Goal: Information Seeking & Learning: Learn about a topic

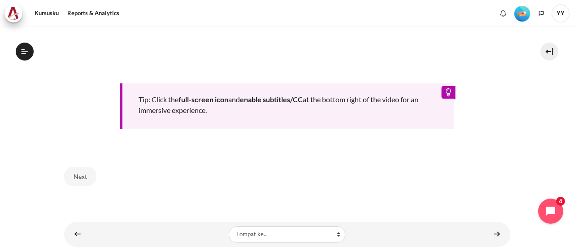
scroll to position [468, 0]
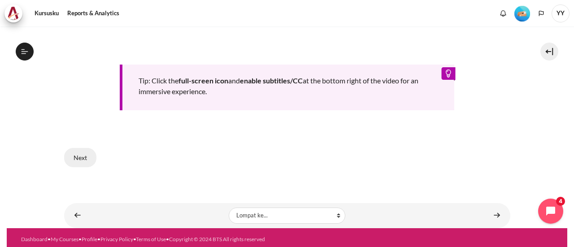
click at [78, 157] on button "Next" at bounding box center [80, 157] width 32 height 19
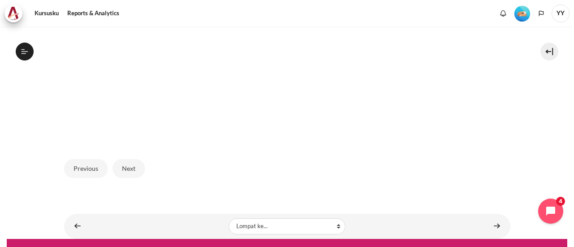
scroll to position [348, 0]
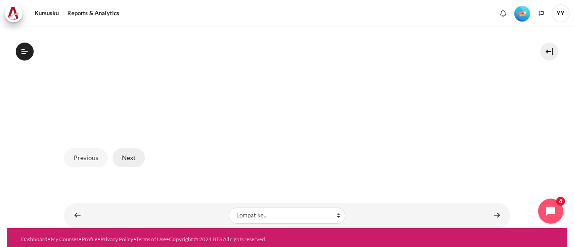
click at [127, 157] on button "Next" at bounding box center [129, 157] width 32 height 19
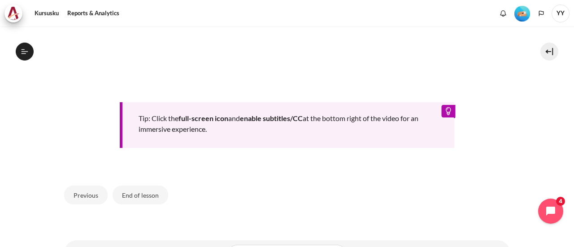
scroll to position [452, 0]
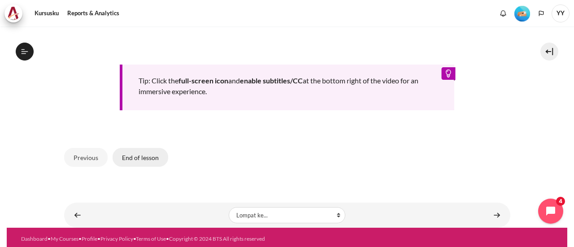
click at [138, 160] on button "End of lesson" at bounding box center [141, 157] width 56 height 19
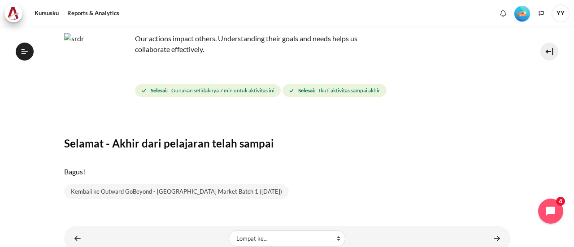
scroll to position [85, 0]
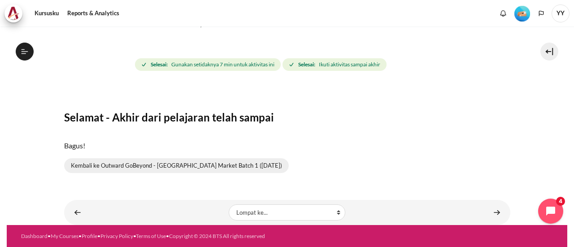
click at [184, 169] on link "Kembali ke Outward GoBeyond - Indonesia Market Batch 1 (Sep 2025)" at bounding box center [176, 165] width 225 height 15
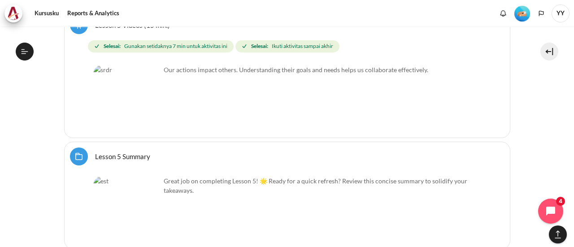
scroll to position [4800, 0]
click at [118, 151] on link "Lesson 5 Summary Folder" at bounding box center [122, 155] width 55 height 9
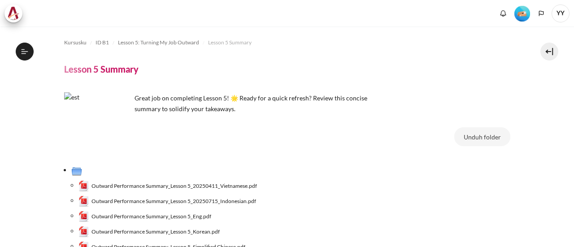
click at [188, 202] on span "Outward Performance Summary_Lesson 5_20250715_Indonesian.pdf" at bounding box center [174, 201] width 165 height 8
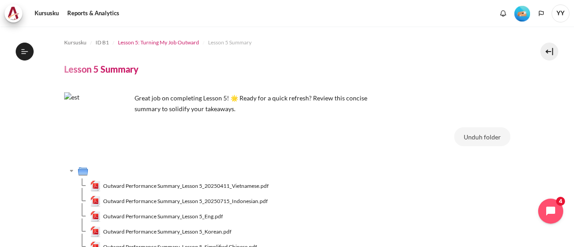
click at [188, 44] on span "Lesson 5: Turning My Job Outward" at bounding box center [158, 43] width 81 height 8
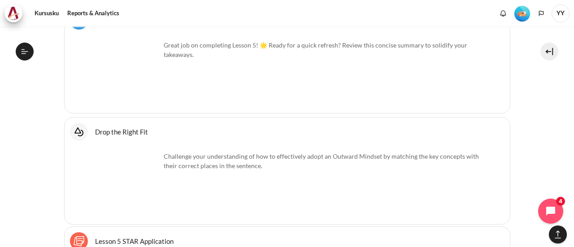
scroll to position [4946, 0]
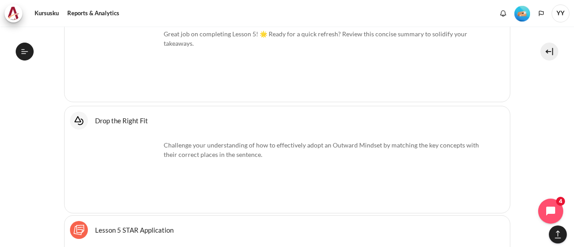
click at [113, 116] on link "Drop the Right Fit Interactive Content" at bounding box center [121, 120] width 53 height 9
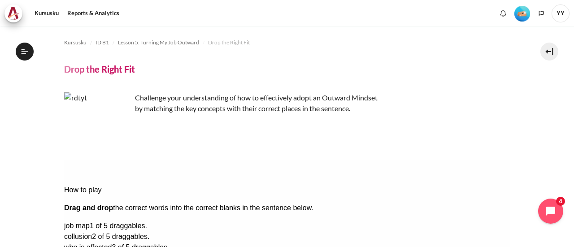
scroll to position [379, 0]
click at [540, 14] on icon "Languages" at bounding box center [541, 13] width 5 height 5
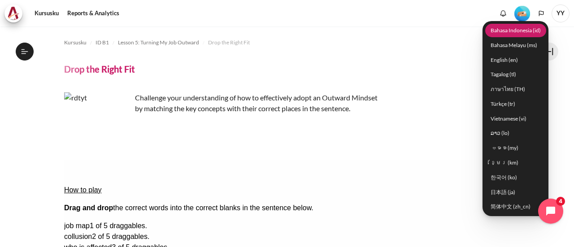
click at [529, 31] on link "Bahasa Indonesia ‎(id)‎" at bounding box center [515, 30] width 61 height 14
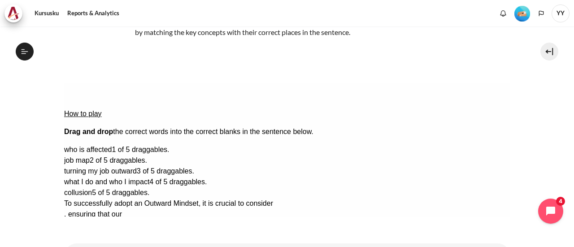
scroll to position [90, 0]
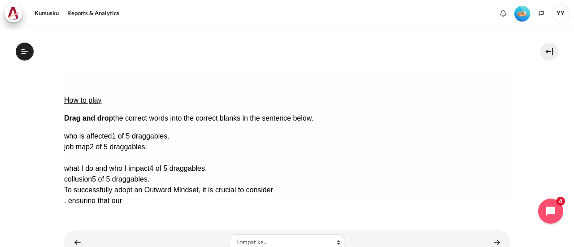
drag, startPoint x: 460, startPoint y: 138, endPoint x: 326, endPoint y: 106, distance: 138.3
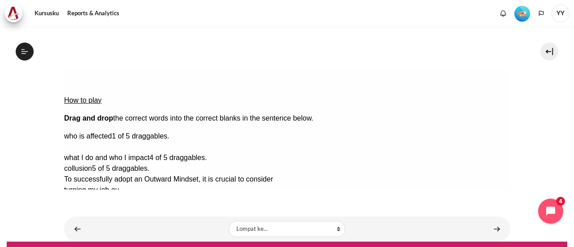
drag, startPoint x: 460, startPoint y: 124, endPoint x: 126, endPoint y: 122, distance: 334.2
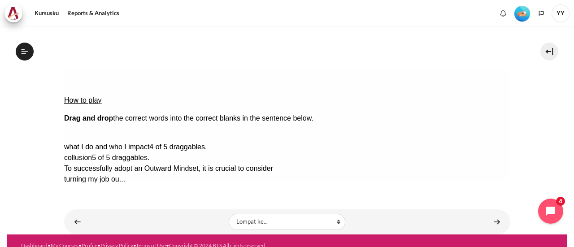
drag, startPoint x: 458, startPoint y: 111, endPoint x: 119, endPoint y: 136, distance: 339.2
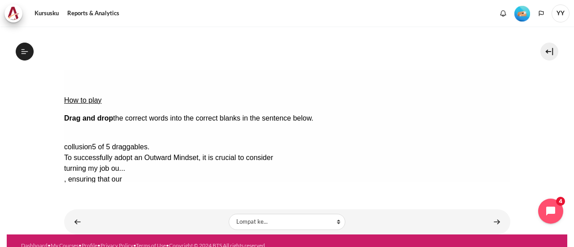
drag, startPoint x: 424, startPoint y: 109, endPoint x: 257, endPoint y: 131, distance: 169.2
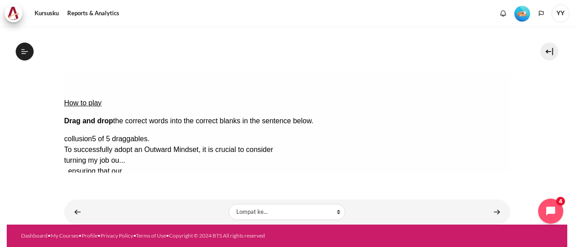
scroll to position [87, 0]
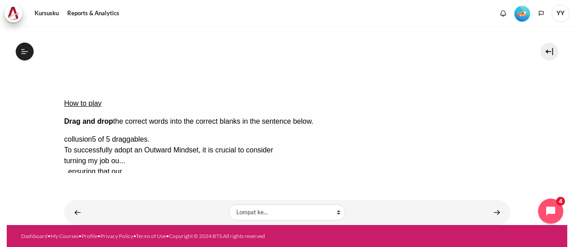
click at [78, 243] on button "Check Check the answers. The responses will be marked as correct, incorrect, or…" at bounding box center [76, 247] width 24 height 9
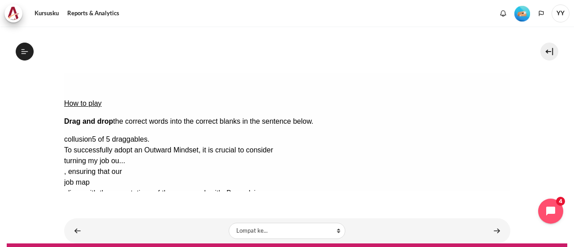
scroll to position [90, 0]
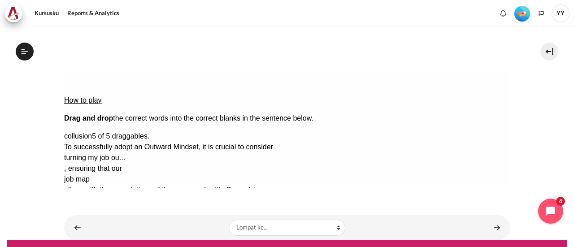
drag, startPoint x: 376, startPoint y: 119, endPoint x: 333, endPoint y: 120, distance: 42.6
click at [333, 142] on div "To successfully adopt an Outward Mindset, it is crucial to consider turning my …" at bounding box center [266, 190] width 404 height 97
click at [135, 153] on div "turning my job ou..." at bounding box center [99, 158] width 71 height 11
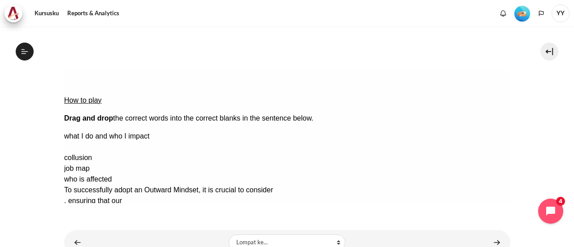
drag, startPoint x: 453, startPoint y: 127, endPoint x: 312, endPoint y: 102, distance: 143.5
drag, startPoint x: 462, startPoint y: 110, endPoint x: 320, endPoint y: 107, distance: 142.2
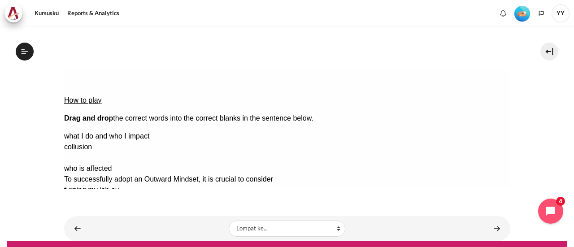
drag, startPoint x: 444, startPoint y: 140, endPoint x: 124, endPoint y: 122, distance: 320.8
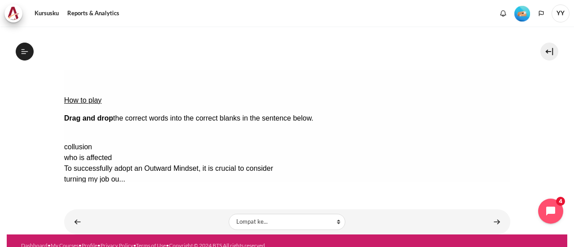
drag, startPoint x: 443, startPoint y: 111, endPoint x: 89, endPoint y: 134, distance: 355.2
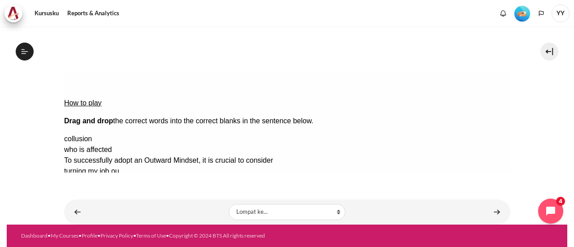
scroll to position [87, 0]
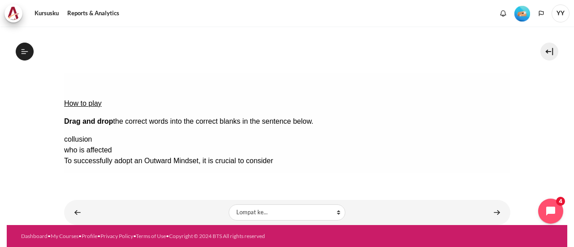
drag, startPoint x: 321, startPoint y: 110, endPoint x: 209, endPoint y: 134, distance: 114.6
drag, startPoint x: 369, startPoint y: 127, endPoint x: 454, endPoint y: 94, distance: 90.7
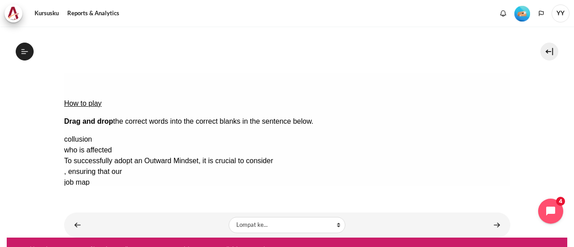
scroll to position [90, 0]
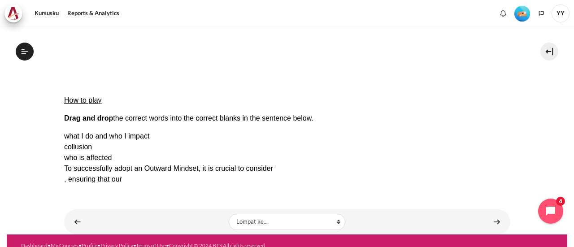
drag, startPoint x: 128, startPoint y: 120, endPoint x: 139, endPoint y: 120, distance: 10.8
drag, startPoint x: 282, startPoint y: 133, endPoint x: 306, endPoint y: 107, distance: 35.6
drag, startPoint x: 457, startPoint y: 109, endPoint x: 106, endPoint y: 131, distance: 351.5
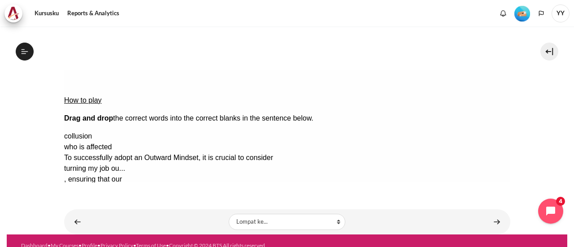
scroll to position [87, 0]
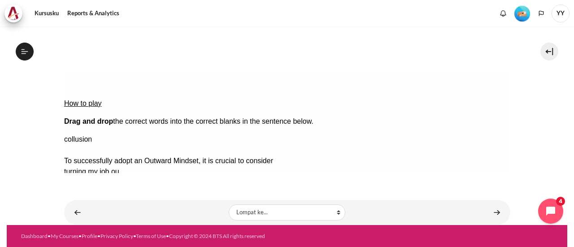
drag, startPoint x: 463, startPoint y: 127, endPoint x: 198, endPoint y: 139, distance: 265.9
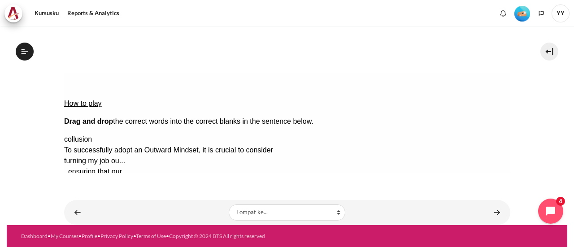
click at [88, 243] on button "Check Check the answers. The responses will be marked as correct, incorrect, or…" at bounding box center [76, 247] width 24 height 9
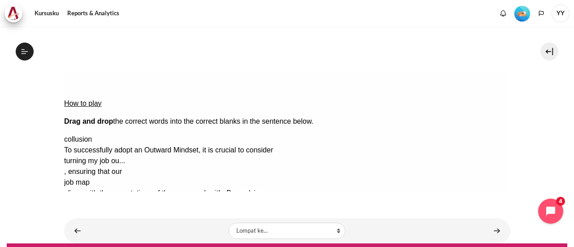
scroll to position [90, 0]
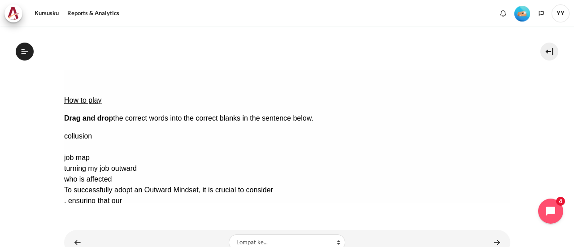
drag, startPoint x: 448, startPoint y: 124, endPoint x: 322, endPoint y: 110, distance: 126.9
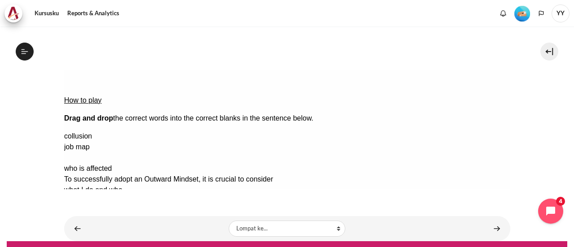
drag, startPoint x: 446, startPoint y: 136, endPoint x: 277, endPoint y: 131, distance: 169.2
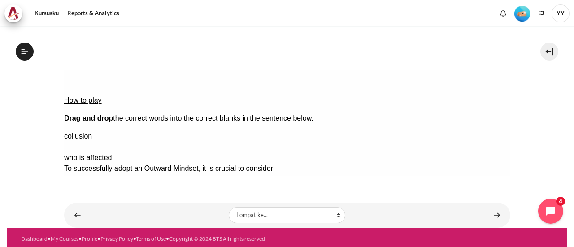
drag, startPoint x: 473, startPoint y: 124, endPoint x: 100, endPoint y: 123, distance: 372.3
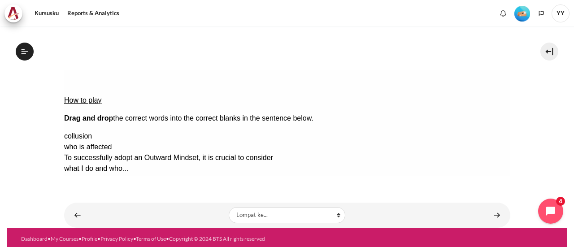
scroll to position [87, 0]
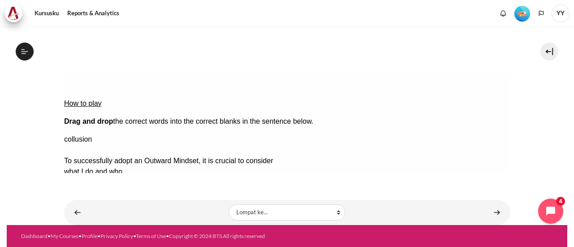
drag, startPoint x: 472, startPoint y: 127, endPoint x: 377, endPoint y: 124, distance: 95.6
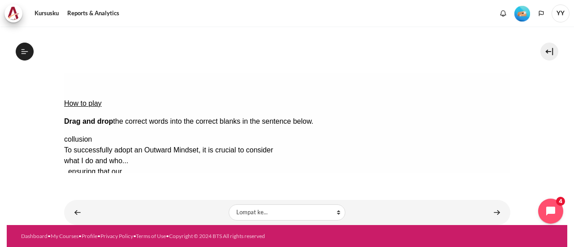
click at [83, 243] on button "Check Check the answers. The responses will be marked as correct, incorrect, or…" at bounding box center [76, 247] width 24 height 9
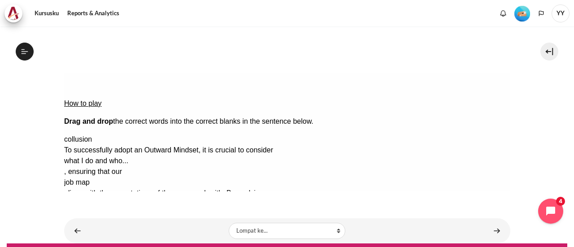
scroll to position [90, 0]
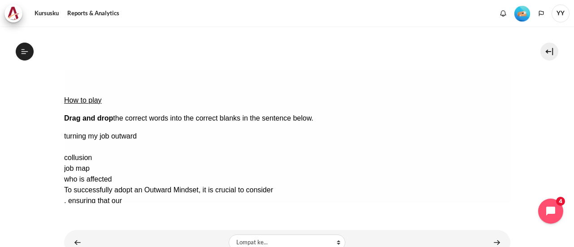
drag, startPoint x: 442, startPoint y: 126, endPoint x: 311, endPoint y: 109, distance: 132.5
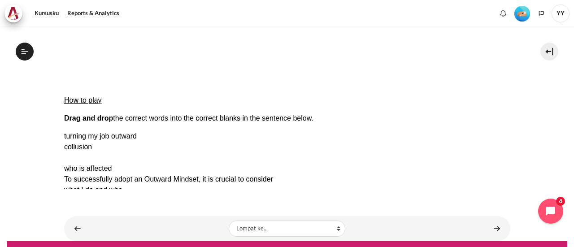
drag, startPoint x: 452, startPoint y: 141, endPoint x: 91, endPoint y: 123, distance: 361.6
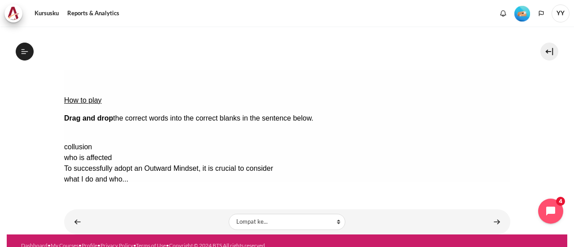
drag, startPoint x: 465, startPoint y: 111, endPoint x: 293, endPoint y: 133, distance: 172.8
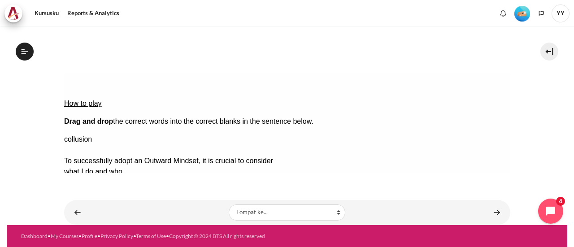
drag, startPoint x: 475, startPoint y: 126, endPoint x: 377, endPoint y: 123, distance: 97.8
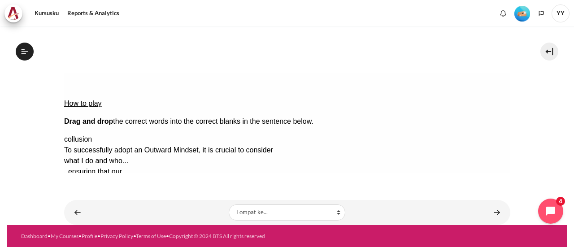
click at [88, 243] on button "Check Check the answers. The responses will be marked as correct, incorrect, or…" at bounding box center [76, 247] width 24 height 9
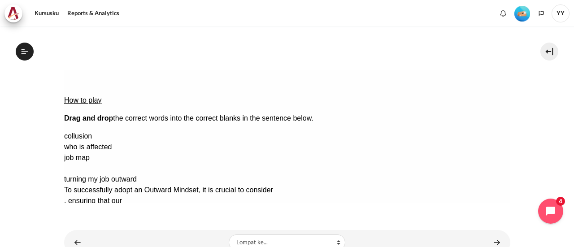
drag, startPoint x: 441, startPoint y: 153, endPoint x: 294, endPoint y: 112, distance: 152.0
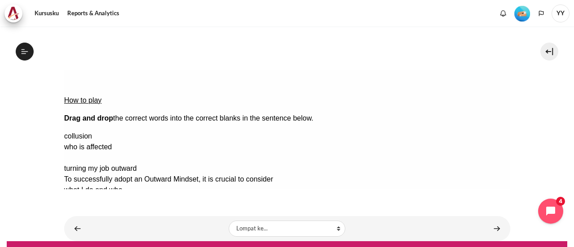
drag, startPoint x: 445, startPoint y: 138, endPoint x: 65, endPoint y: 120, distance: 381.3
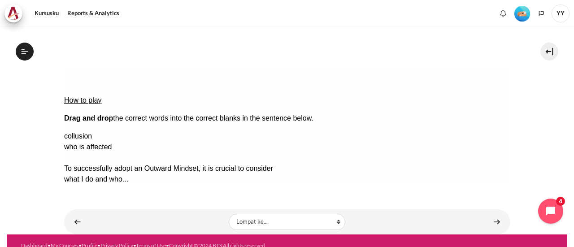
drag, startPoint x: 451, startPoint y: 140, endPoint x: 95, endPoint y: 134, distance: 356.2
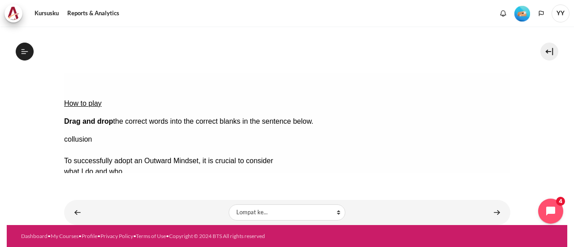
drag, startPoint x: 471, startPoint y: 128, endPoint x: 198, endPoint y: 136, distance: 272.4
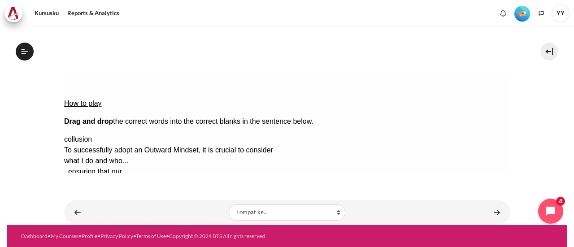
click at [88, 243] on button "Check Check the answers. The responses will be marked as correct, incorrect, or…" at bounding box center [76, 247] width 24 height 9
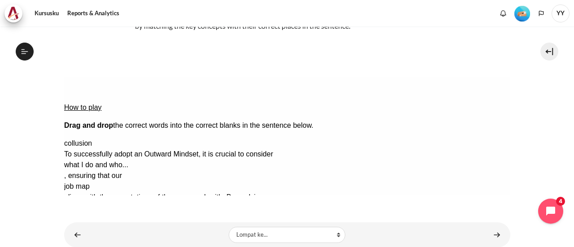
scroll to position [105, 0]
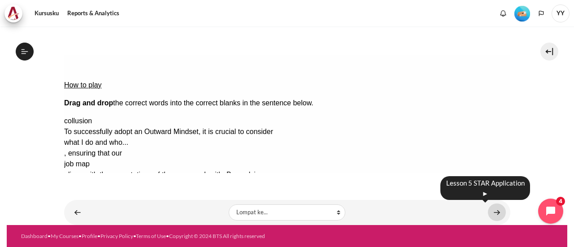
click at [491, 212] on link "Konten" at bounding box center [497, 212] width 18 height 17
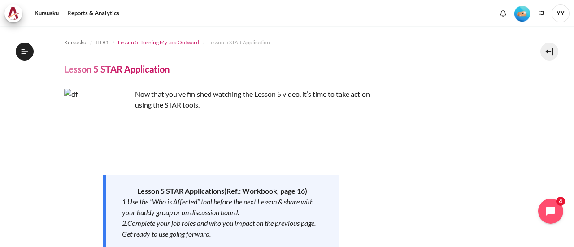
click at [182, 42] on span "Lesson 5: Turning My Job Outward" at bounding box center [158, 43] width 81 height 8
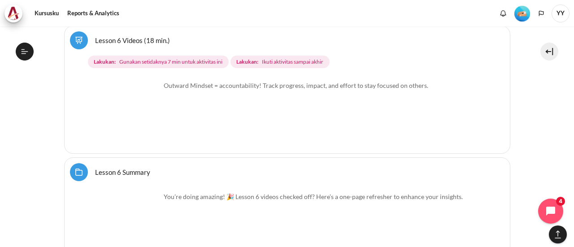
scroll to position [5799, 0]
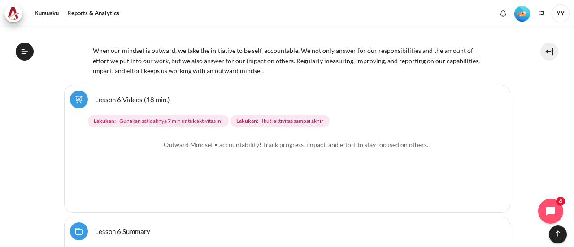
click at [148, 175] on img "Konten" at bounding box center [126, 173] width 67 height 67
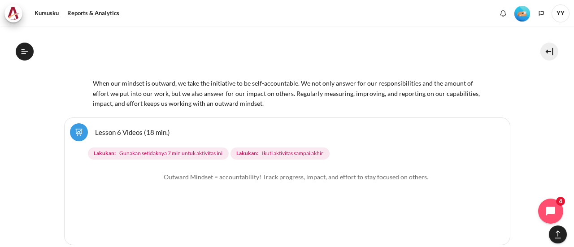
click at [126, 128] on link "Lesson 6 Videos (18 min.) Pelajaran" at bounding box center [132, 132] width 75 height 9
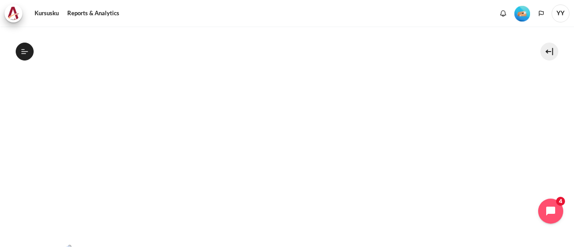
scroll to position [224, 0]
